Goal: Task Accomplishment & Management: Use online tool/utility

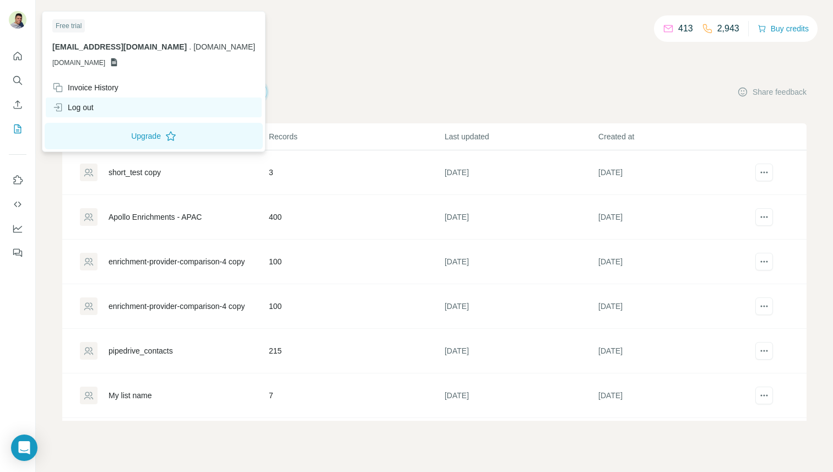
drag, startPoint x: 106, startPoint y: 132, endPoint x: 120, endPoint y: 102, distance: 32.1
click at [120, 102] on div "Free trial nour.talaat@surfe.com . surfe.com GSHEETSSURFE.COM Invoice History L…" at bounding box center [154, 82] width 218 height 136
click at [112, 108] on div "Log out" at bounding box center [154, 108] width 216 height 20
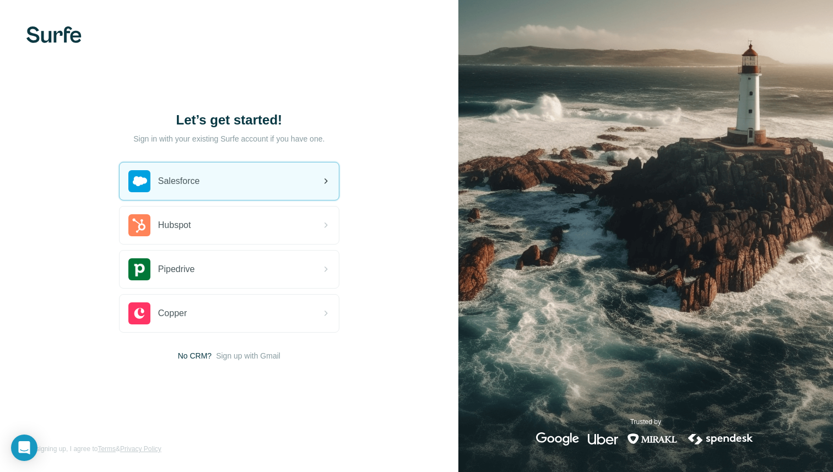
click at [304, 176] on div "Salesforce" at bounding box center [229, 181] width 219 height 37
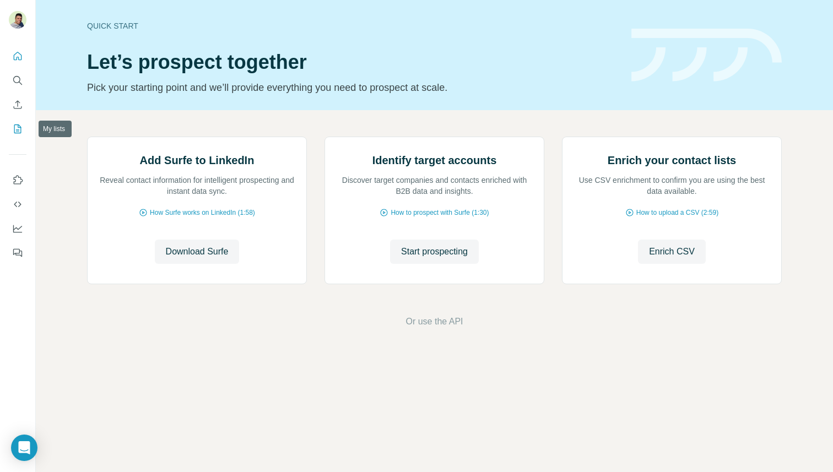
click at [15, 122] on button "My lists" at bounding box center [18, 129] width 18 height 20
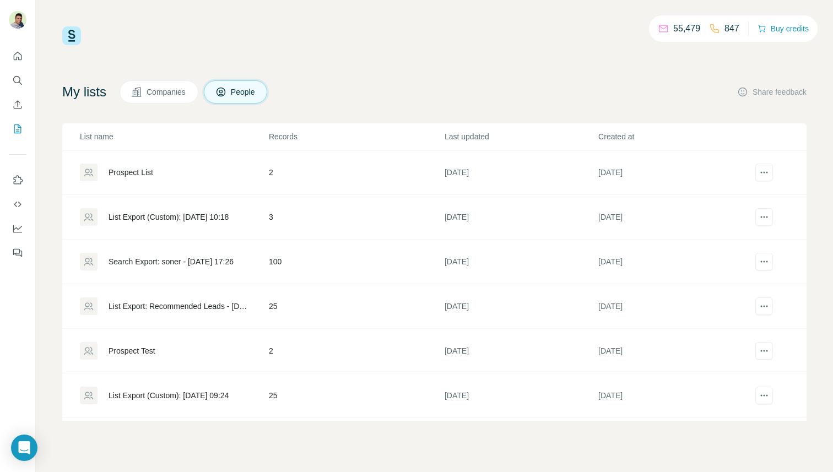
click at [141, 171] on div "Prospect List" at bounding box center [131, 172] width 45 height 11
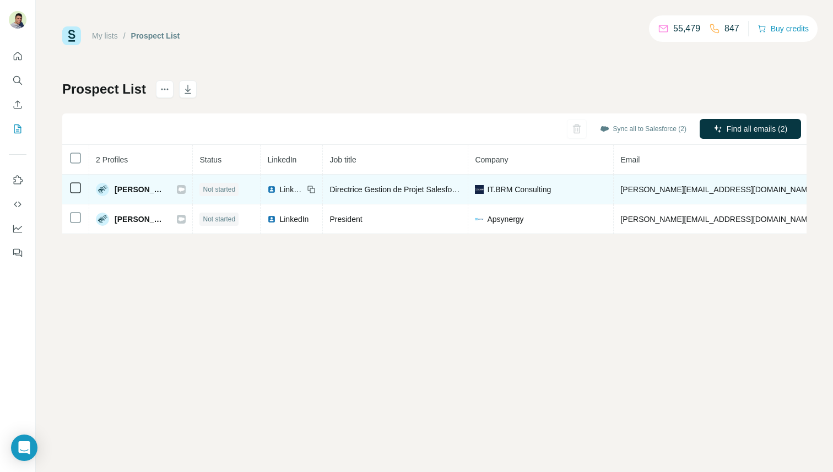
click at [213, 189] on span "Not started" at bounding box center [219, 190] width 33 height 10
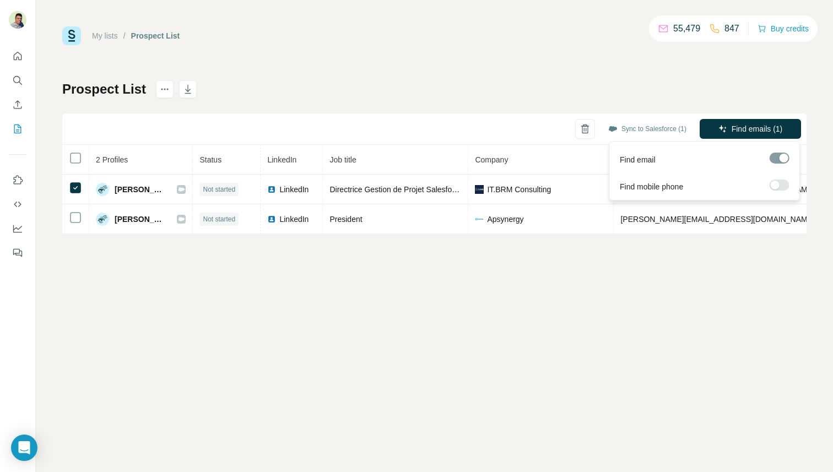
click at [787, 190] on div at bounding box center [780, 187] width 20 height 14
click at [785, 182] on label at bounding box center [780, 185] width 20 height 11
click at [748, 132] on span "Find emails & mobiles (1)" at bounding box center [738, 128] width 87 height 11
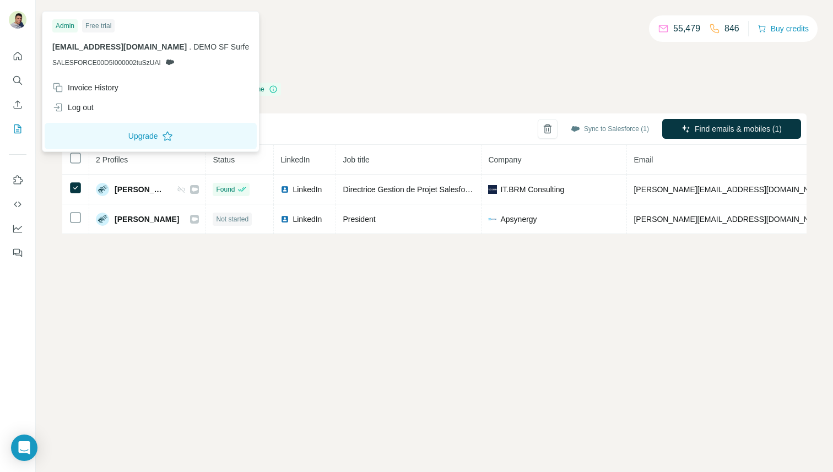
click at [22, 26] on img at bounding box center [18, 20] width 18 height 18
click at [121, 101] on div "Log out" at bounding box center [151, 108] width 210 height 20
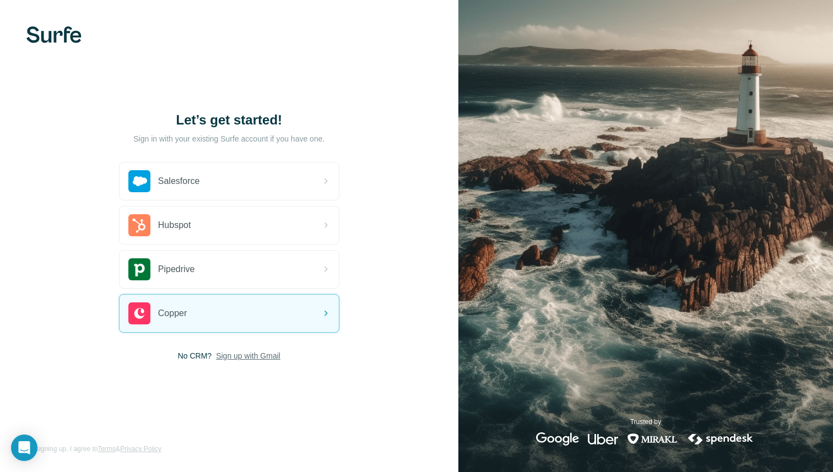
click at [233, 353] on span "Sign up with Gmail" at bounding box center [248, 355] width 64 height 11
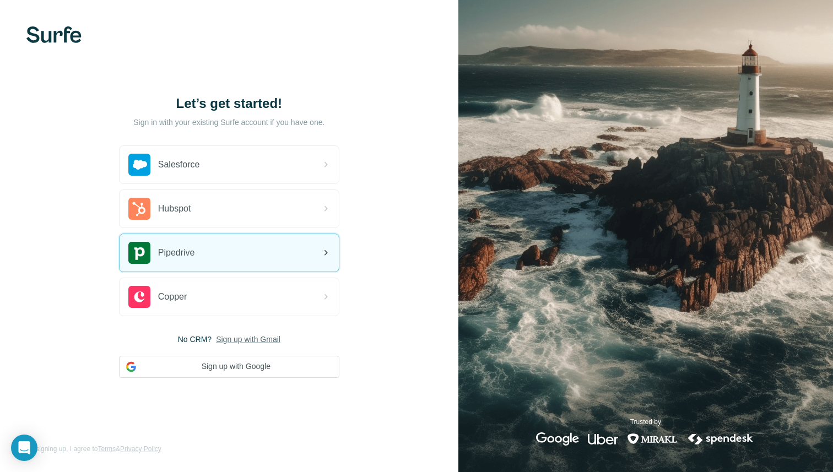
click at [271, 259] on div "Pipedrive" at bounding box center [229, 252] width 219 height 37
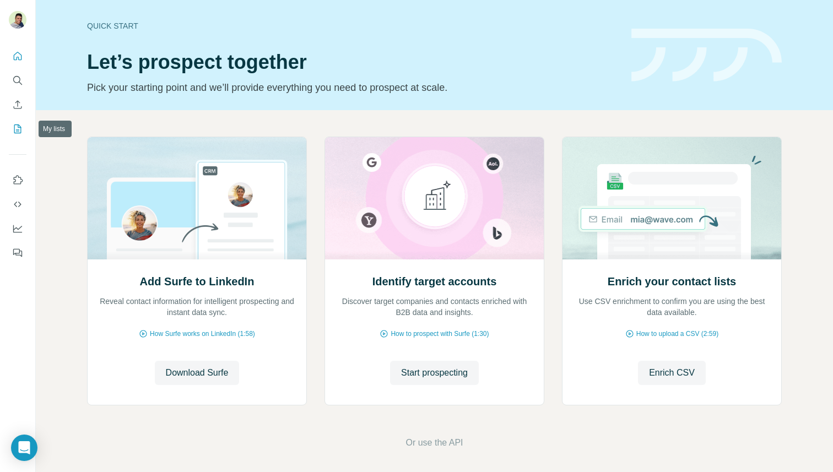
click at [13, 129] on icon "My lists" at bounding box center [17, 128] width 11 height 11
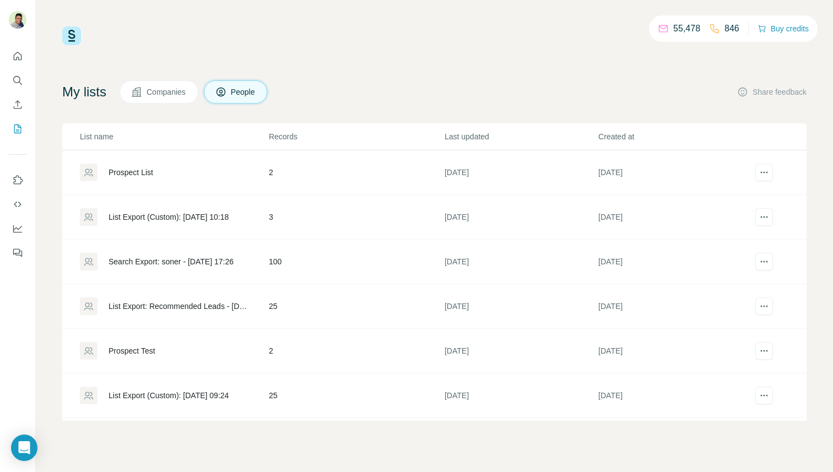
click at [149, 174] on div "Prospect List" at bounding box center [131, 172] width 45 height 11
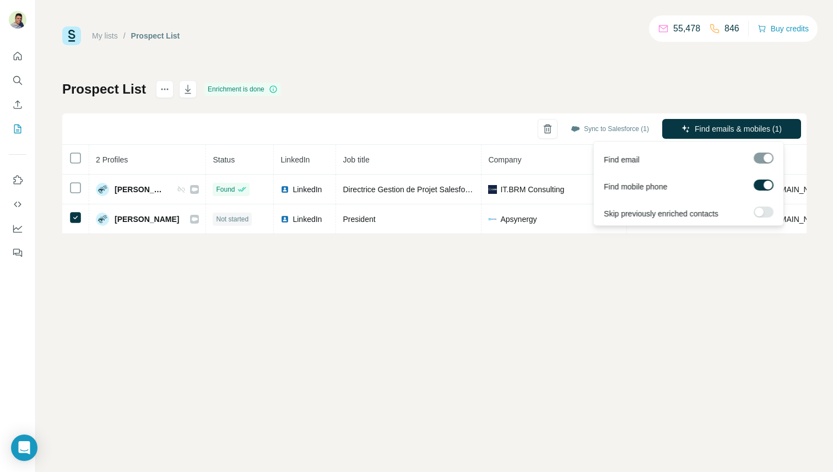
click at [726, 124] on span "Find emails & mobiles (1)" at bounding box center [738, 128] width 87 height 11
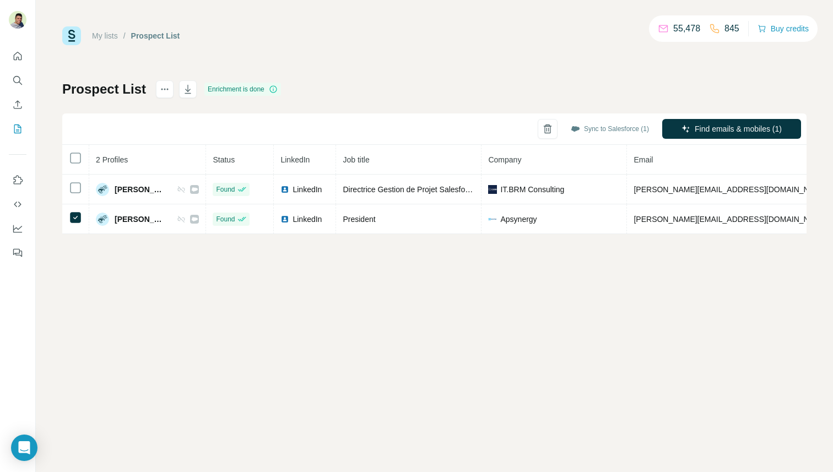
click at [335, 376] on div "My lists / Prospect List 55,478 845 Buy credits Prospect List Enrichment is don…" at bounding box center [434, 236] width 797 height 472
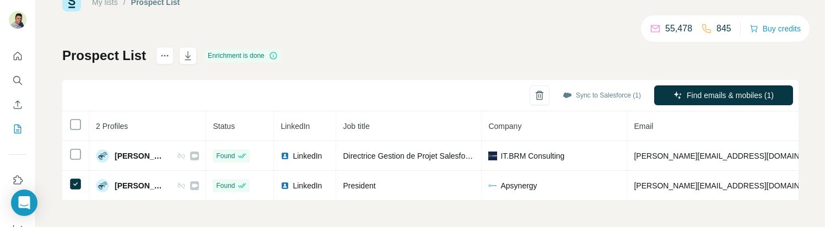
scroll to position [40, 0]
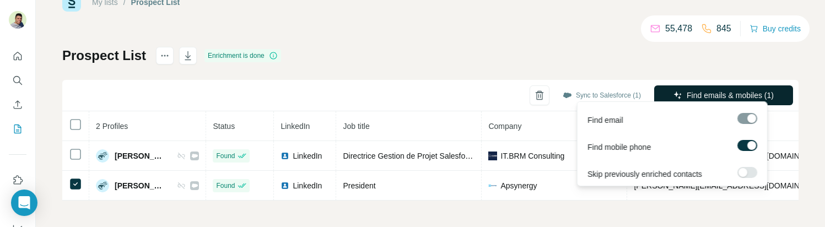
click at [689, 92] on span "Find emails & mobiles (1)" at bounding box center [730, 95] width 87 height 11
